Goal: Task Accomplishment & Management: Manage account settings

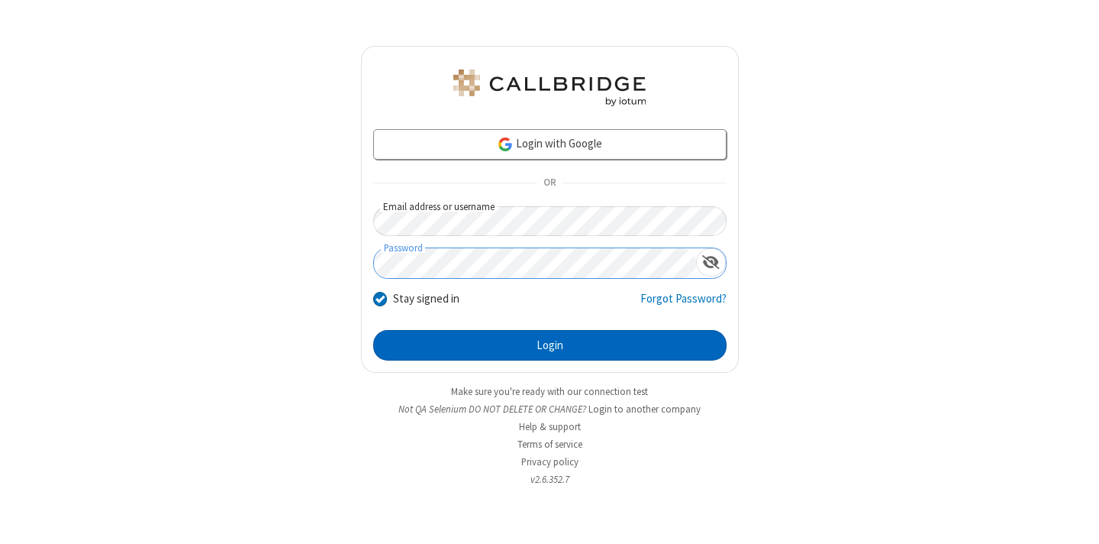
click at [550, 345] on button "Login" at bounding box center [549, 345] width 353 height 31
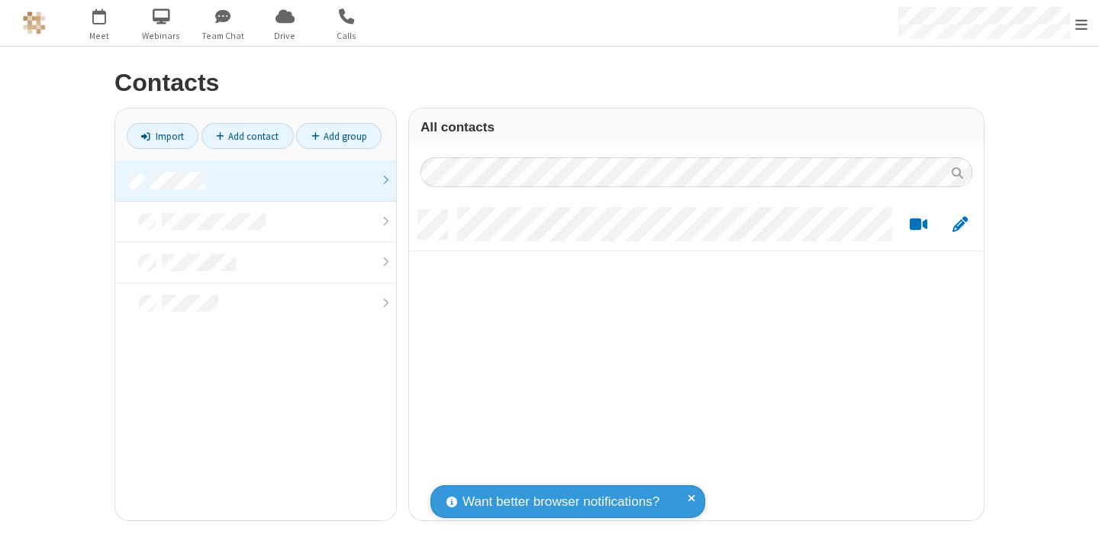
scroll to position [310, 563]
click at [256, 180] on link at bounding box center [255, 180] width 281 height 41
click at [247, 136] on link "Add contact" at bounding box center [248, 136] width 92 height 26
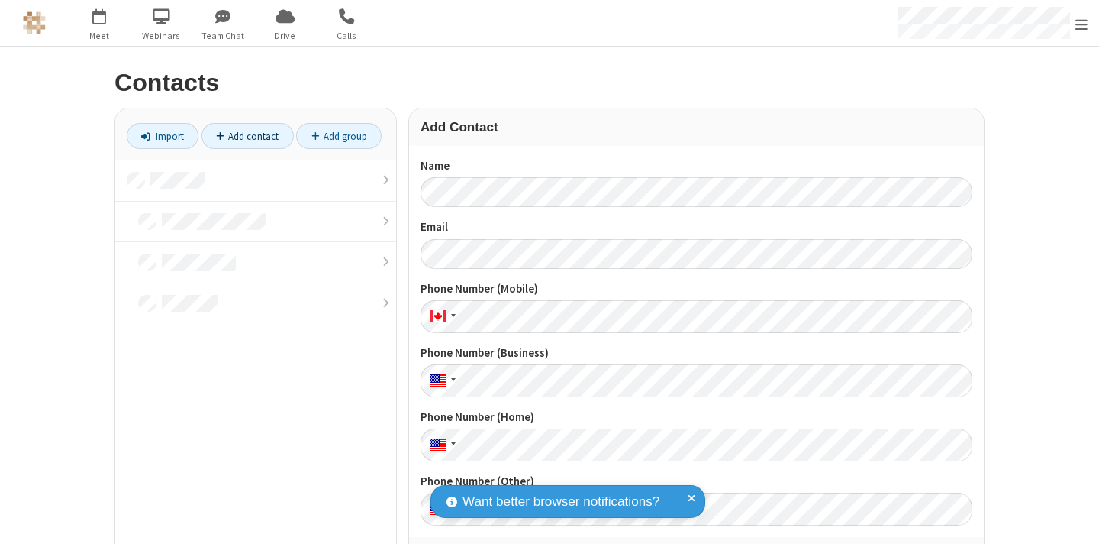
scroll to position [34, 0]
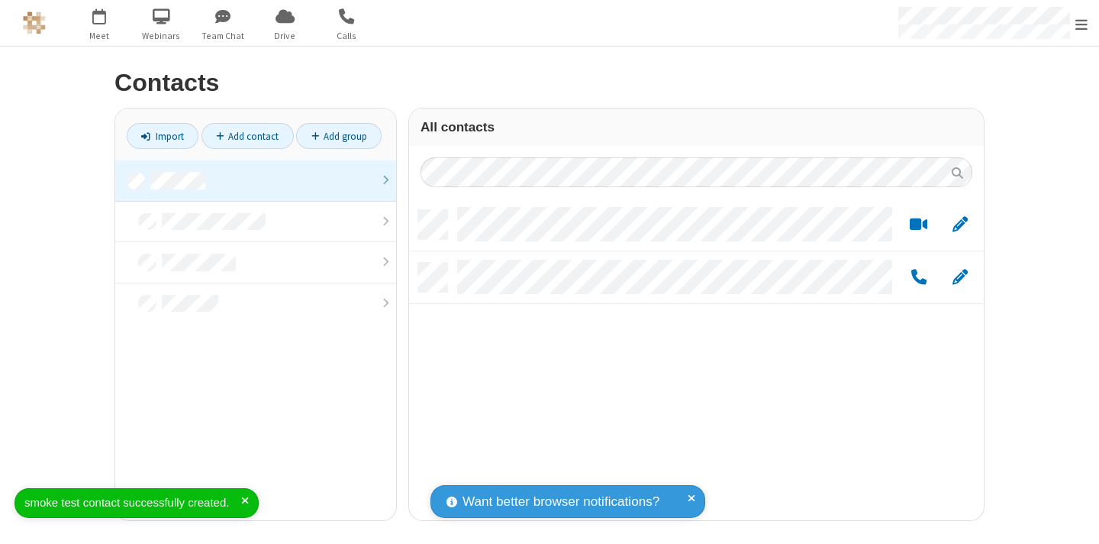
scroll to position [310, 563]
click at [247, 136] on link "Add contact" at bounding box center [248, 136] width 92 height 26
